Goal: Information Seeking & Learning: Learn about a topic

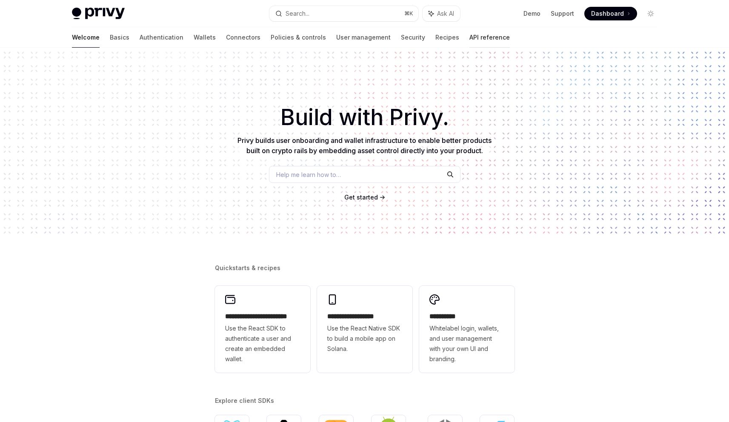
click at [469, 36] on link "API reference" at bounding box center [489, 37] width 40 height 20
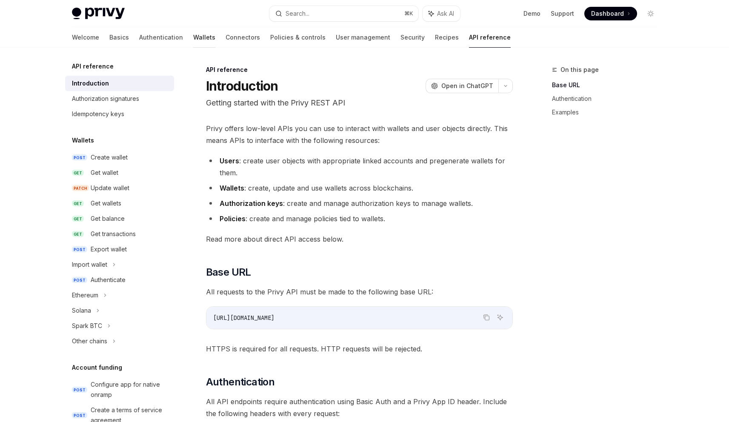
click at [193, 37] on link "Wallets" at bounding box center [204, 37] width 22 height 20
type textarea "*"
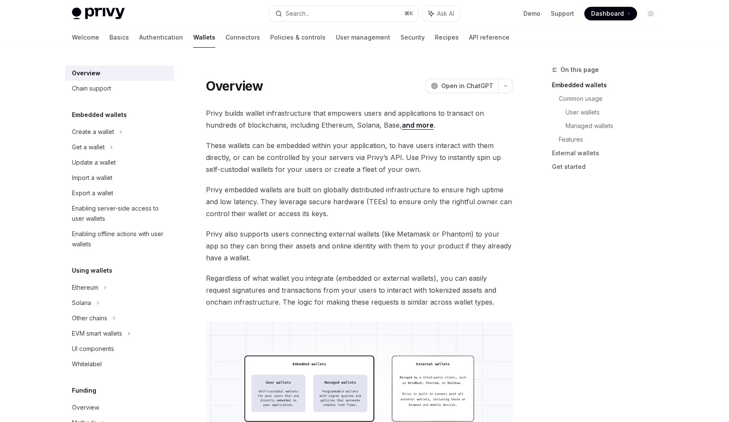
click at [95, 38] on div "Welcome Basics Authentication Wallets Connectors Policies & controls User manag…" at bounding box center [290, 37] width 437 height 20
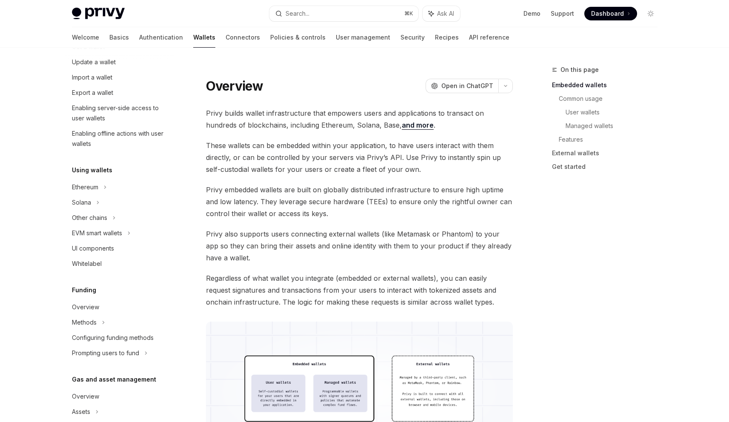
scroll to position [13, 0]
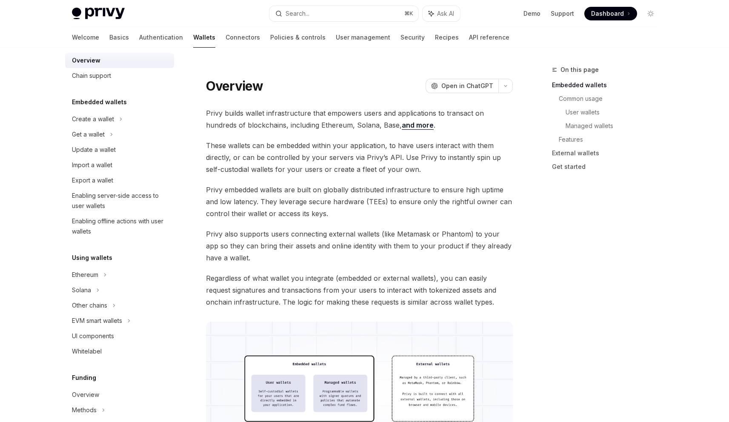
click at [295, 5] on div "Privy Docs home page Search... ⌘ K Ask AI Demo Support Dashboard Dashboard Sear…" at bounding box center [364, 13] width 585 height 27
click at [296, 14] on div "Search..." at bounding box center [297, 14] width 24 height 10
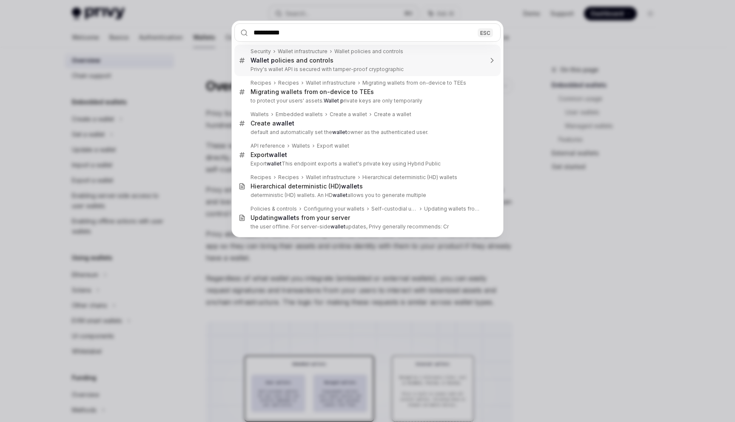
type input "**********"
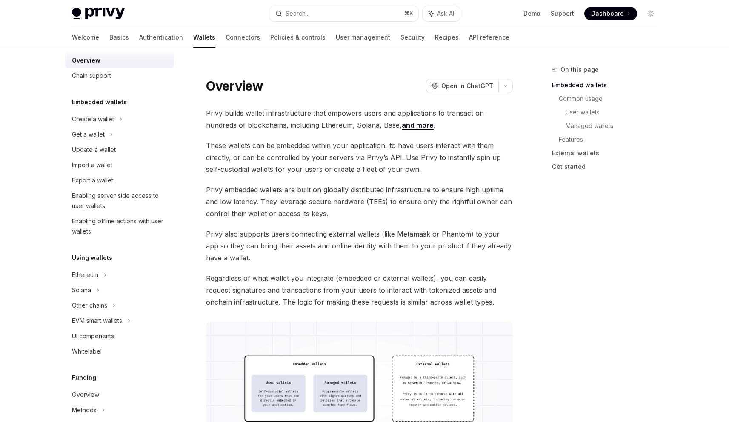
scroll to position [5, 0]
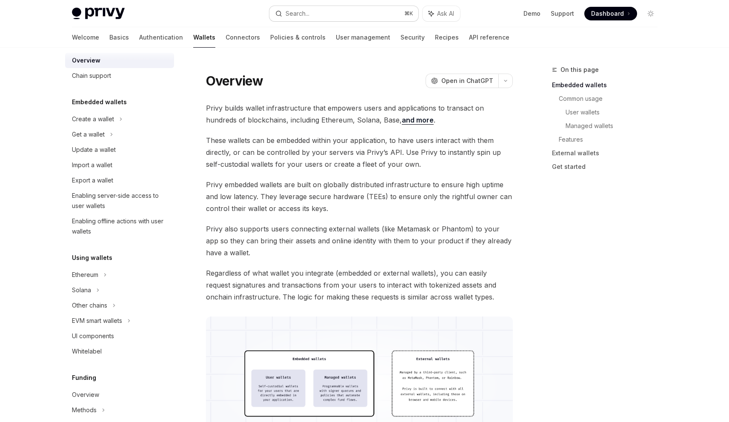
click at [374, 13] on button "Search... ⌘ K" at bounding box center [343, 13] width 149 height 15
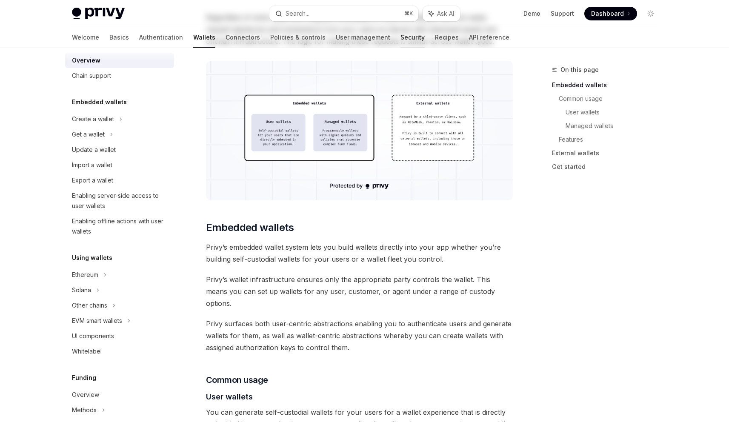
scroll to position [0, 0]
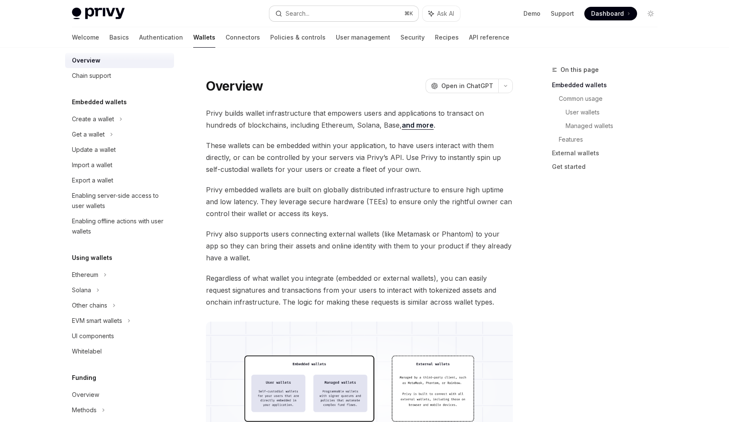
click at [348, 12] on button "Search... ⌘ K" at bounding box center [343, 13] width 149 height 15
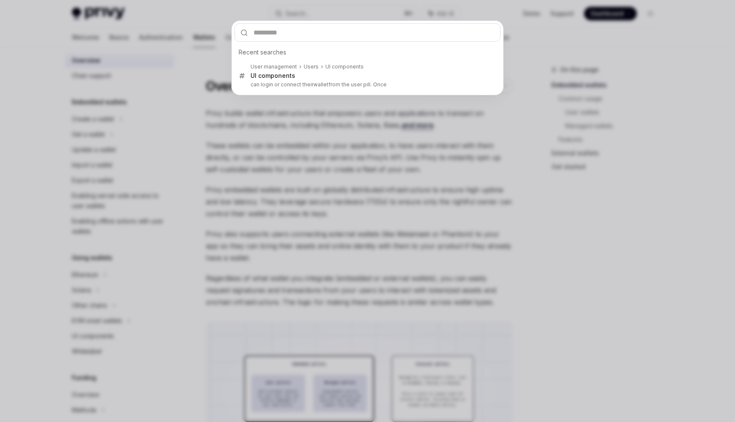
click at [322, 234] on div "Recent searches User management Users UI components UI components can login or …" at bounding box center [367, 211] width 735 height 422
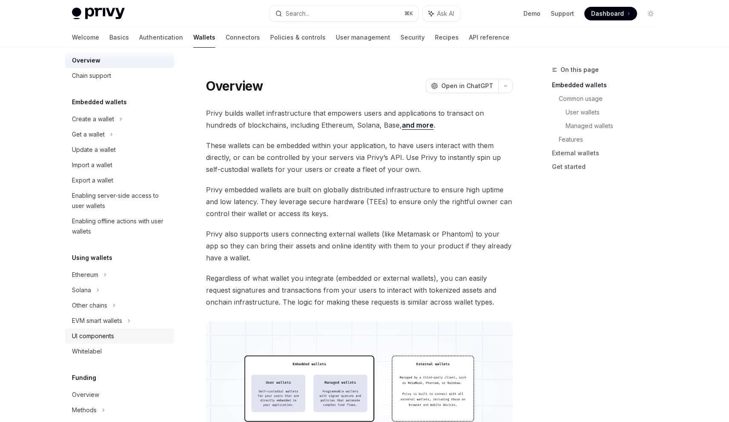
click at [106, 340] on div "UI components" at bounding box center [93, 336] width 42 height 10
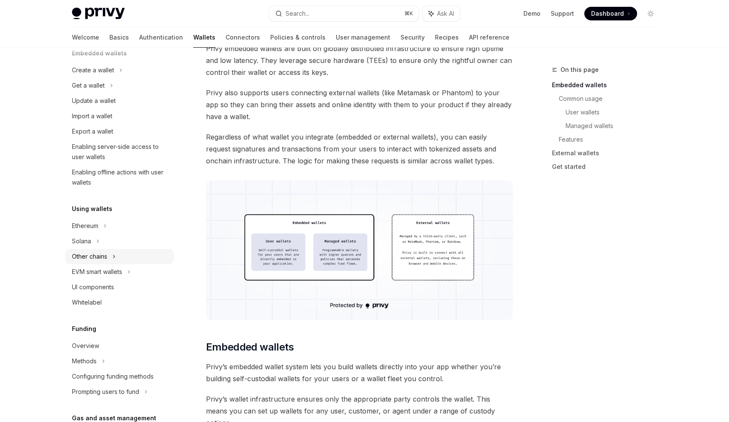
scroll to position [106, 0]
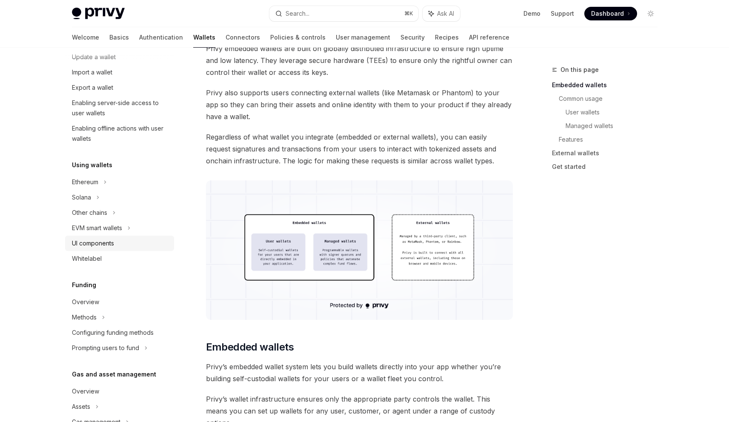
click at [89, 244] on div "UI components" at bounding box center [93, 243] width 42 height 10
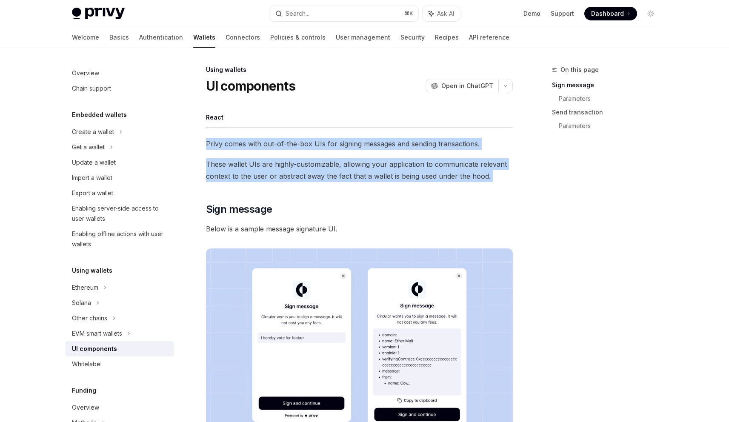
drag, startPoint x: 333, startPoint y: 130, endPoint x: 379, endPoint y: 194, distance: 79.0
drag, startPoint x: 369, startPoint y: 170, endPoint x: 351, endPoint y: 130, distance: 44.0
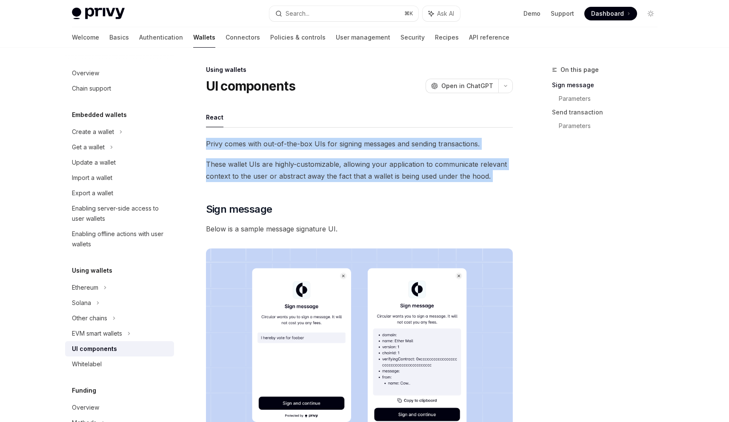
drag, startPoint x: 339, startPoint y: 131, endPoint x: 359, endPoint y: 181, distance: 54.3
click at [359, 181] on span "These wallet UIs are highly-customizable, allowing your application to communic…" at bounding box center [359, 170] width 307 height 24
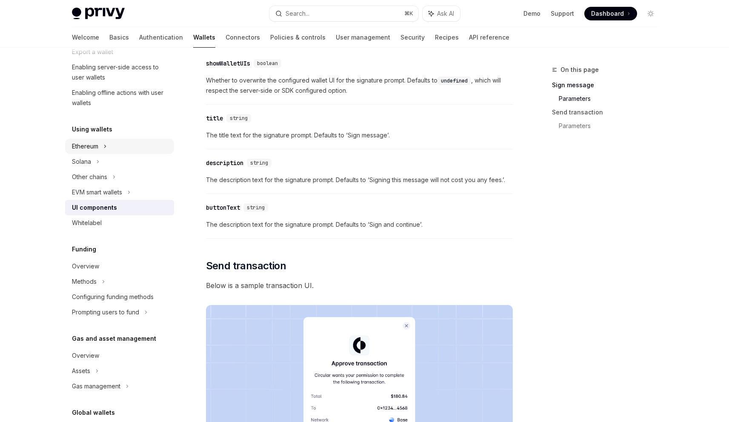
scroll to position [185, 0]
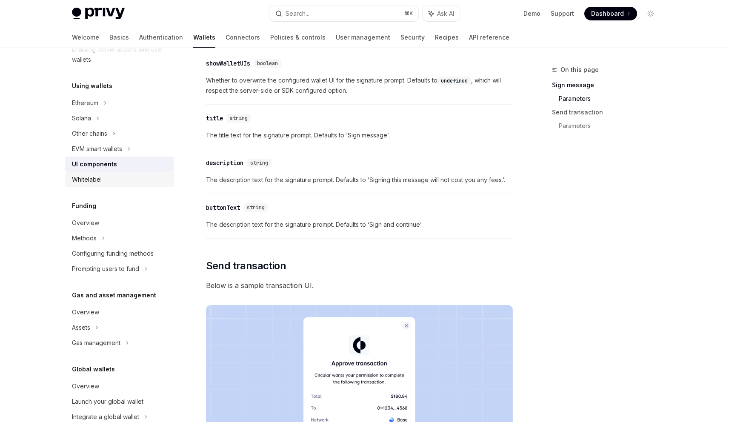
click at [132, 182] on div "Whitelabel" at bounding box center [120, 179] width 97 height 10
type textarea "*"
